Goal: Transaction & Acquisition: Purchase product/service

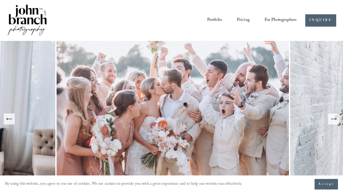
click at [274, 17] on span "For Photographers" at bounding box center [281, 20] width 32 height 9
click at [0, 0] on div "Presets Education Courses Blog" at bounding box center [0, 0] width 0 height 0
click at [0, 0] on span "Presets" at bounding box center [0, 0] width 0 height 0
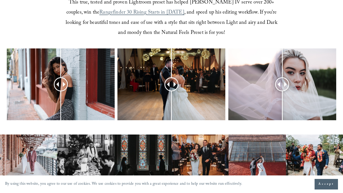
scroll to position [195, 0]
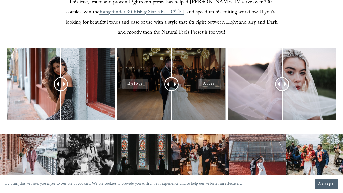
click at [220, 86] on div at bounding box center [171, 84] width 108 height 72
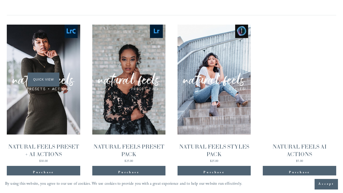
scroll to position [507, 0]
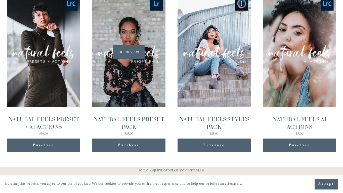
click at [147, 46] on div "Quick View" at bounding box center [128, 52] width 73 height 110
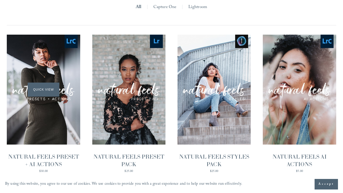
click at [39, 92] on span "Quick View" at bounding box center [43, 90] width 31 height 14
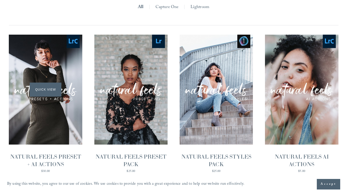
scroll to position [471, 0]
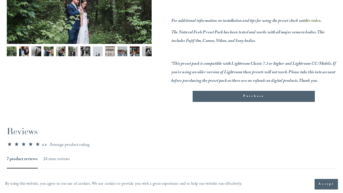
scroll to position [280, 0]
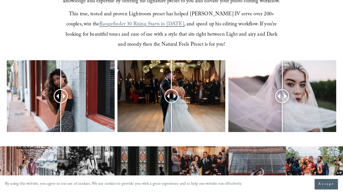
scroll to position [183, 0]
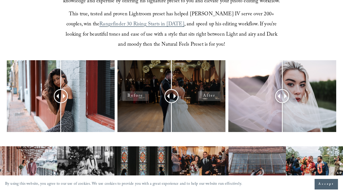
click at [132, 100] on div at bounding box center [171, 96] width 108 height 72
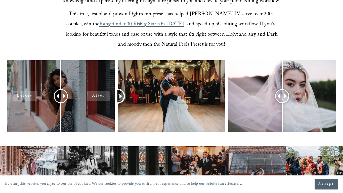
drag, startPoint x: 169, startPoint y: 96, endPoint x: 79, endPoint y: 104, distance: 90.2
click at [79, 104] on div at bounding box center [171, 103] width 343 height 86
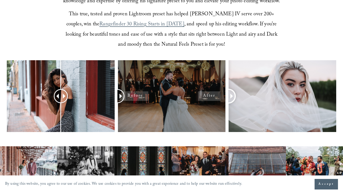
drag, startPoint x: 278, startPoint y: 99, endPoint x: 138, endPoint y: 98, distance: 139.9
click at [138, 98] on div at bounding box center [171, 103] width 343 height 86
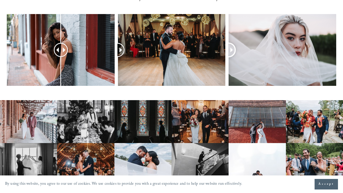
scroll to position [228, 0]
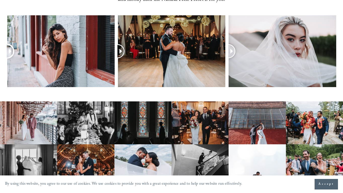
drag, startPoint x: 60, startPoint y: 54, endPoint x: -1, endPoint y: 133, distance: 99.5
click at [0, 133] on html "By using this website, you agree to our use of cookies. We use cookies to provi…" at bounding box center [171, 142] width 343 height 740
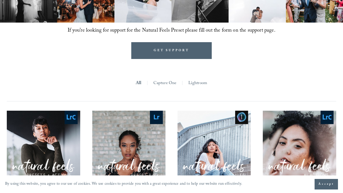
scroll to position [397, 0]
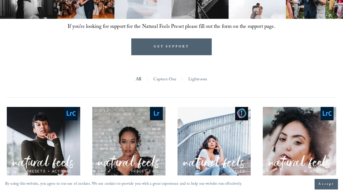
click at [200, 82] on link "Lightroom" at bounding box center [197, 80] width 19 height 9
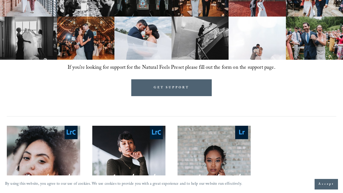
scroll to position [472, 0]
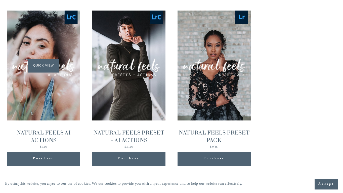
click at [50, 91] on div "Quick View" at bounding box center [43, 66] width 73 height 110
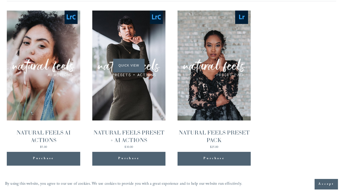
click at [158, 79] on div "Quick View" at bounding box center [128, 66] width 73 height 110
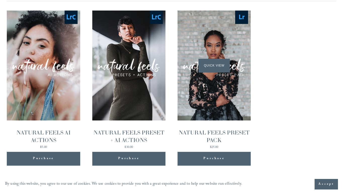
click at [230, 81] on div "Quick View" at bounding box center [214, 66] width 73 height 110
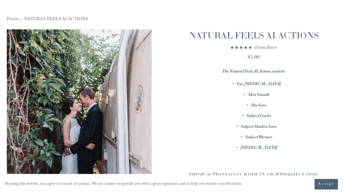
scroll to position [36, 0]
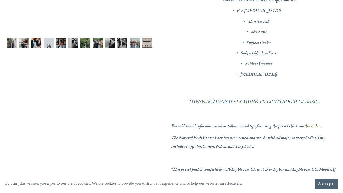
scroll to position [174, 0]
